Goal: Check status: Check status

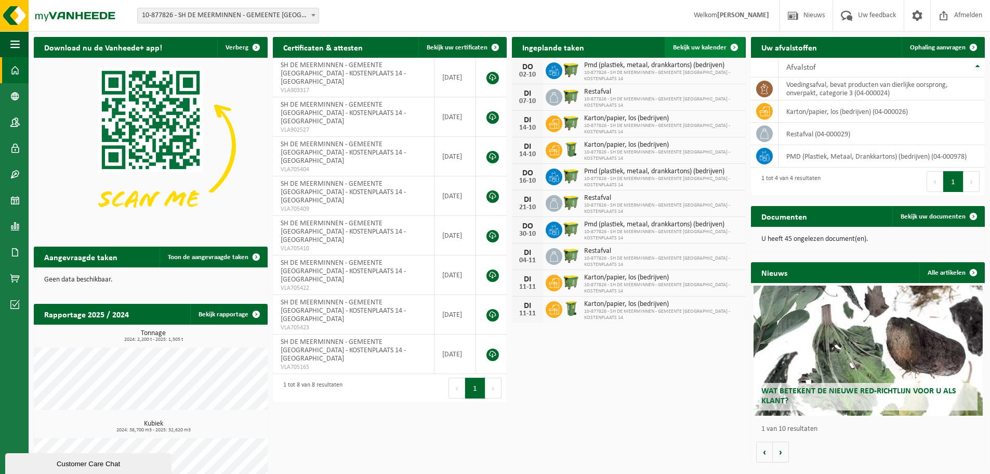
click at [731, 45] on span at bounding box center [734, 47] width 21 height 21
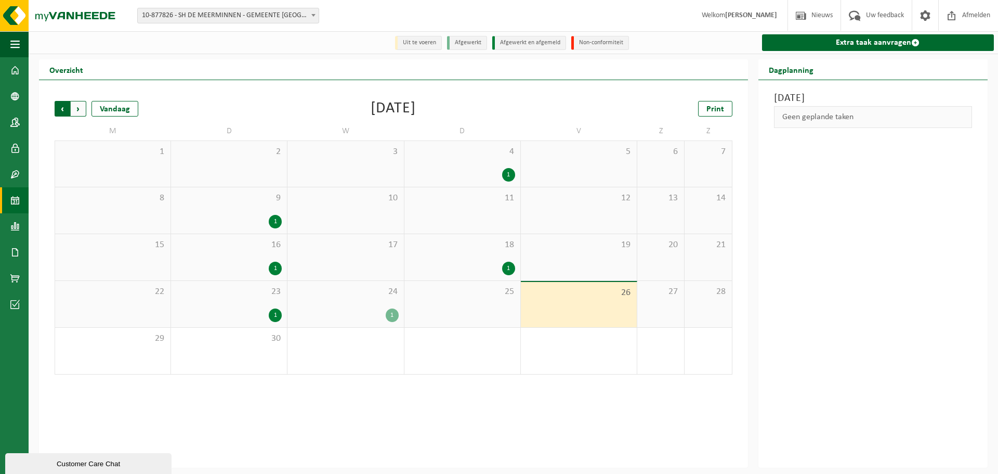
click at [77, 108] on span "Volgende" at bounding box center [79, 109] width 16 height 16
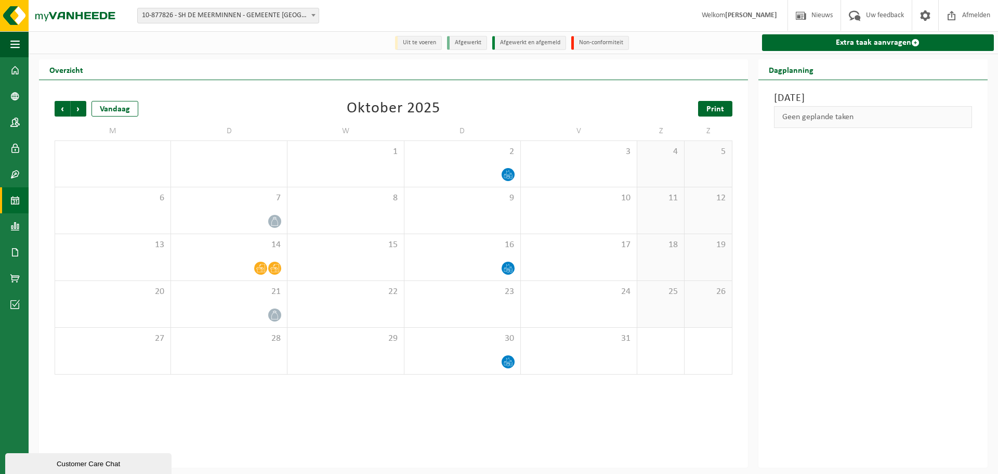
click at [715, 105] on span "Print" at bounding box center [716, 109] width 18 height 8
click at [315, 15] on b at bounding box center [313, 15] width 4 height 3
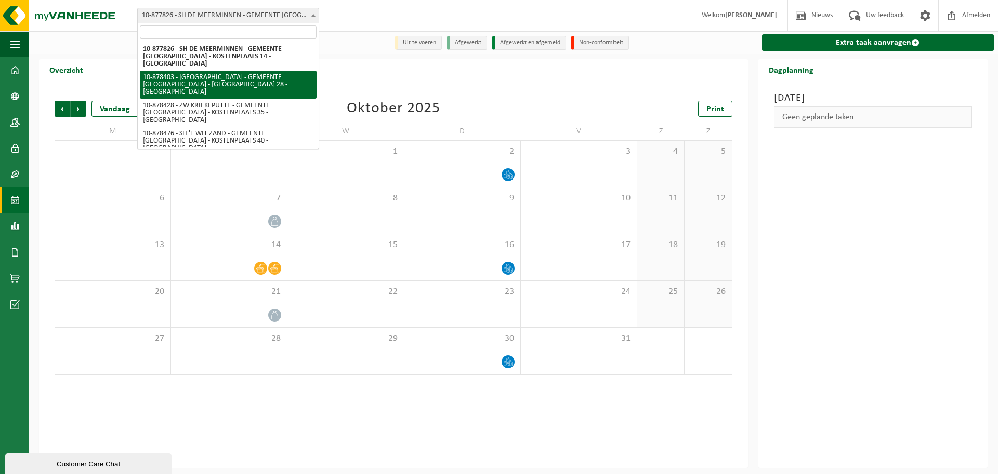
select select "108454"
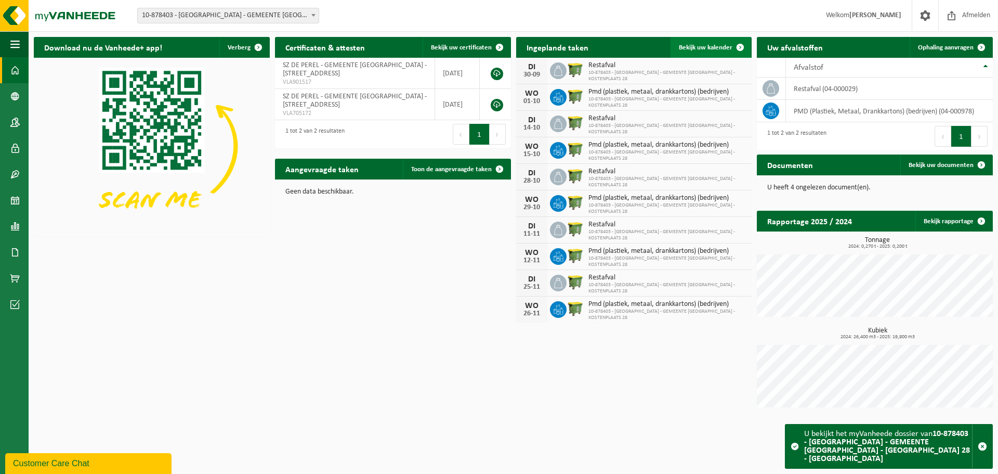
click at [741, 46] on span at bounding box center [740, 47] width 21 height 21
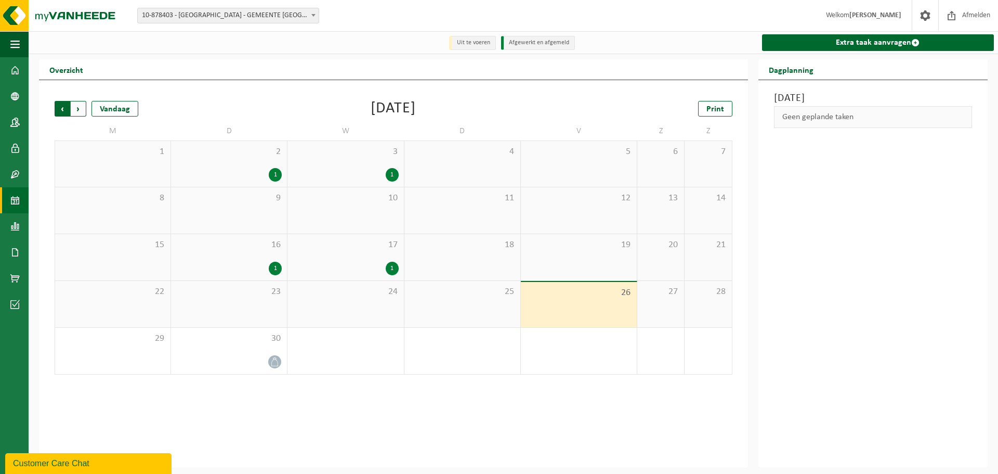
click at [79, 109] on span "Volgende" at bounding box center [79, 109] width 16 height 16
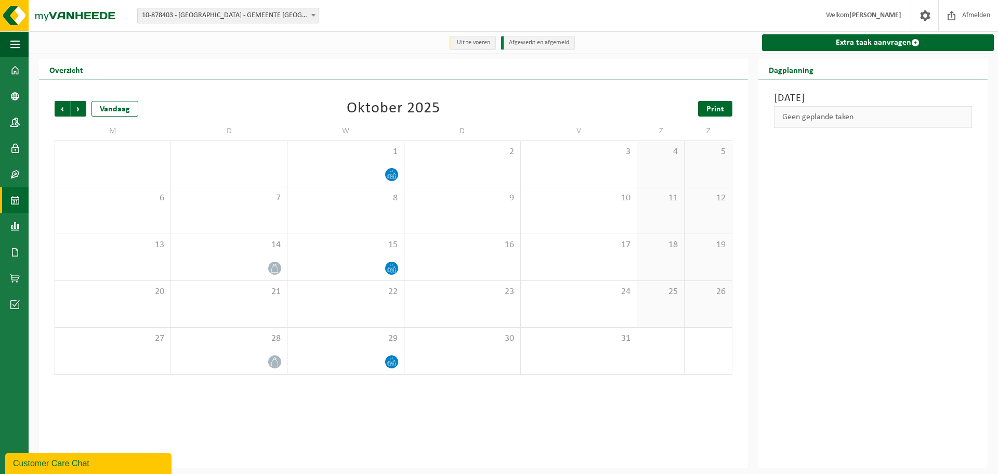
click at [718, 108] on span "Print" at bounding box center [716, 109] width 18 height 8
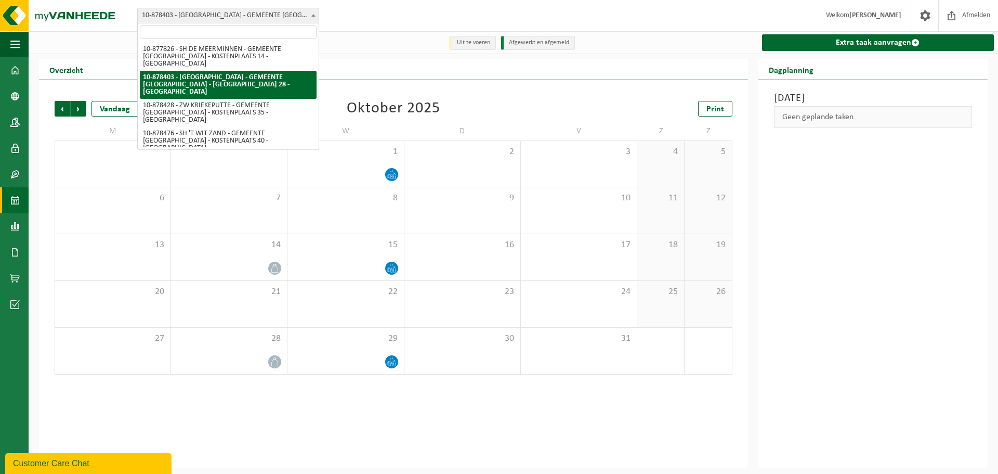
click at [312, 17] on span at bounding box center [313, 15] width 10 height 14
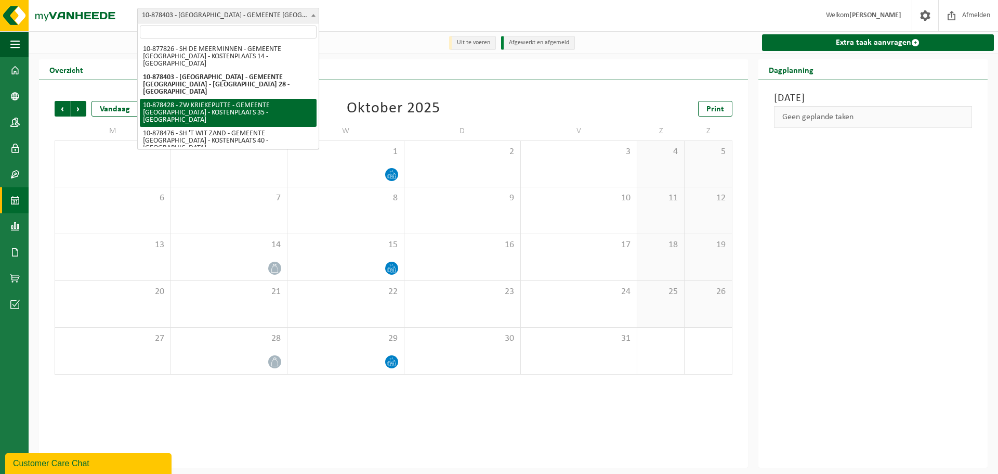
select select "108466"
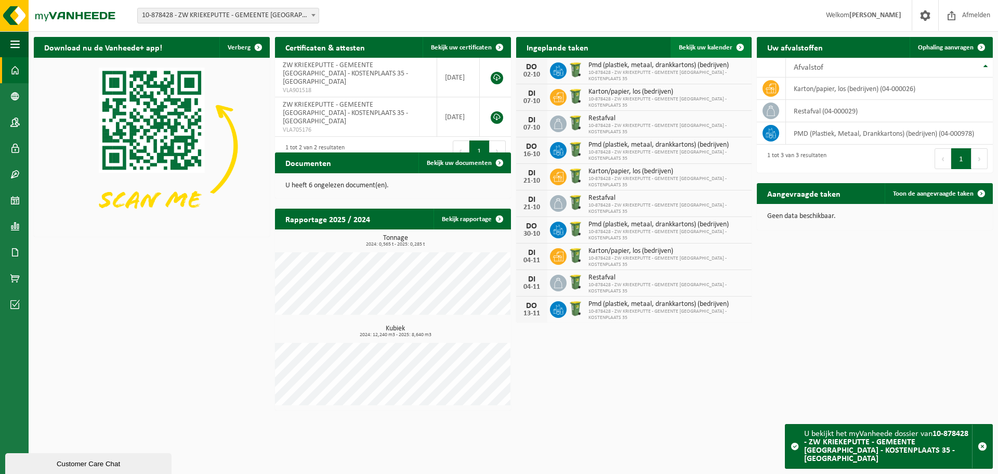
click at [740, 46] on span at bounding box center [740, 47] width 21 height 21
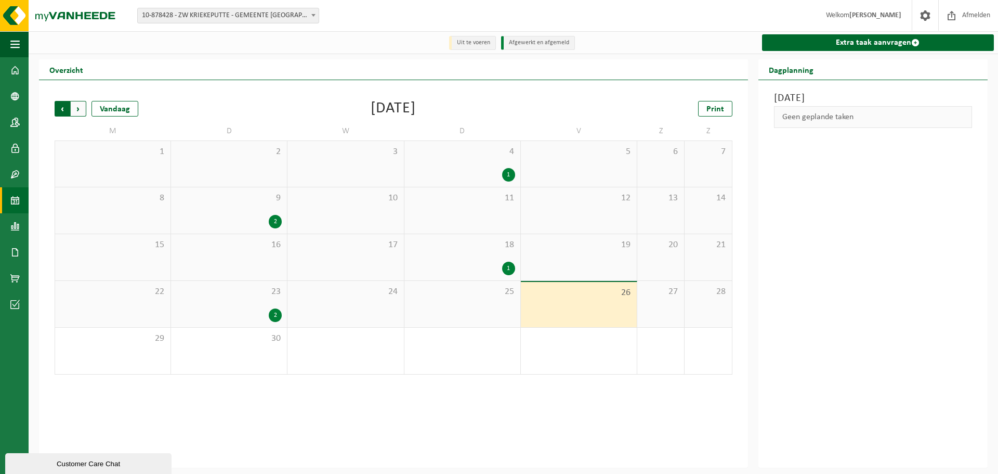
click at [78, 106] on span "Volgende" at bounding box center [79, 109] width 16 height 16
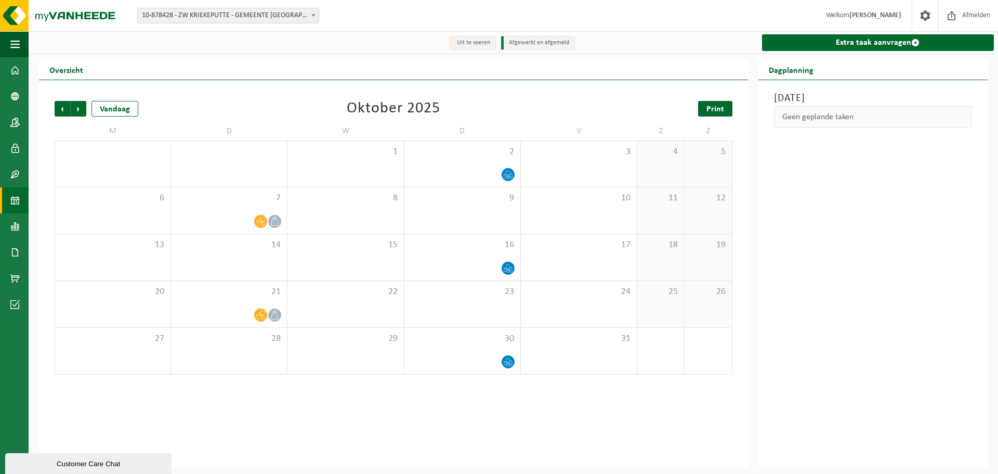
click at [723, 107] on span "Print" at bounding box center [716, 109] width 18 height 8
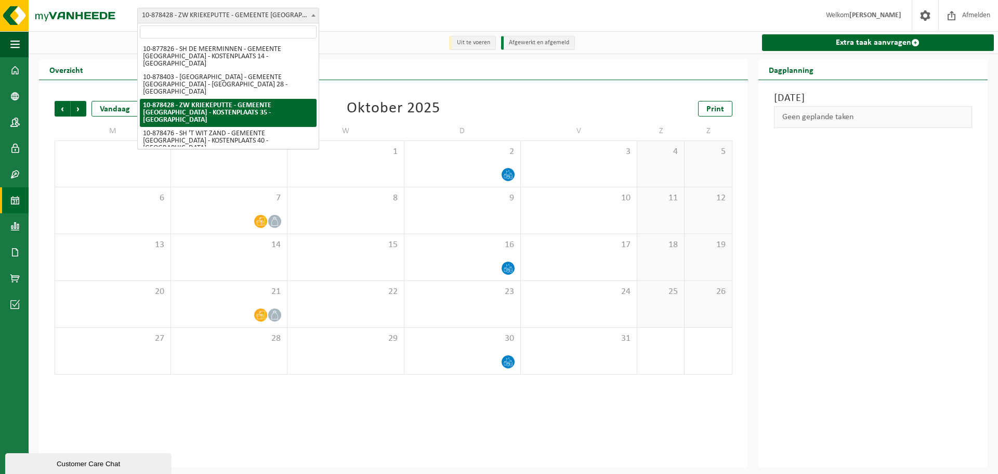
click at [315, 15] on b at bounding box center [313, 15] width 4 height 3
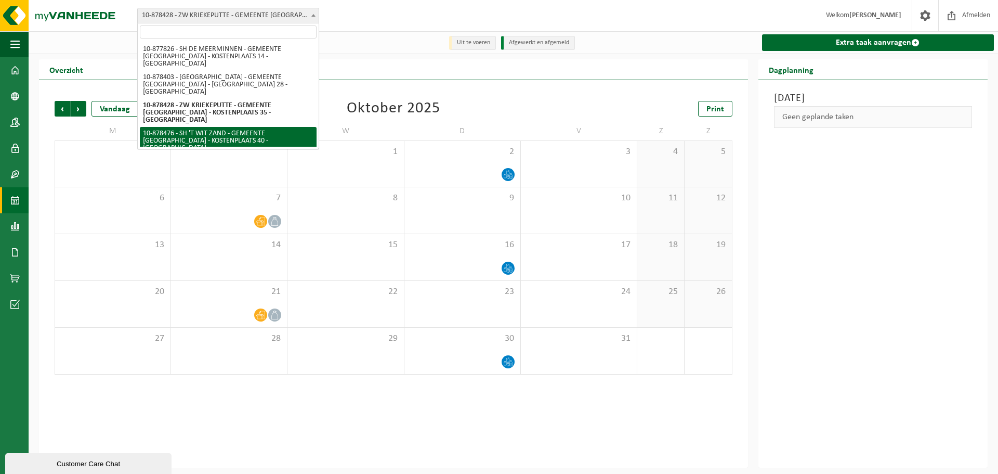
select select "108473"
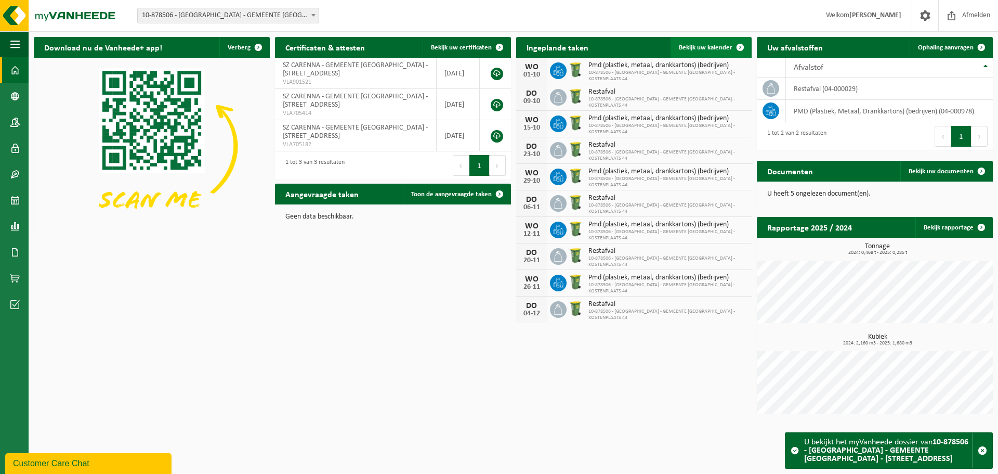
click at [740, 46] on span at bounding box center [740, 47] width 21 height 21
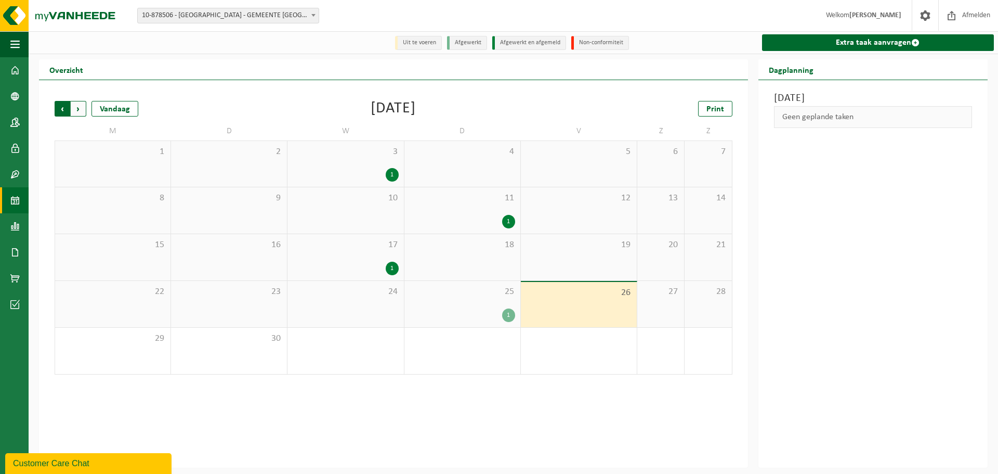
click at [76, 110] on span "Volgende" at bounding box center [79, 109] width 16 height 16
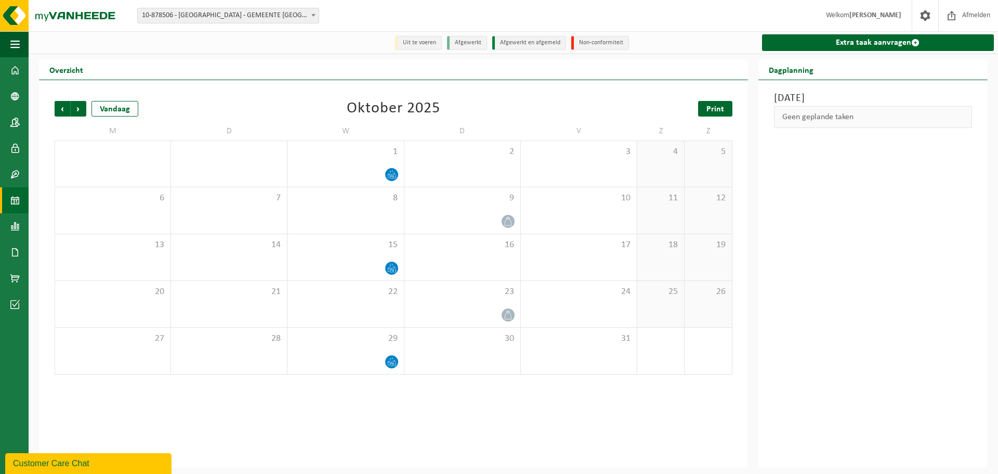
click at [715, 110] on span "Print" at bounding box center [716, 109] width 18 height 8
